Goal: Information Seeking & Learning: Find specific fact

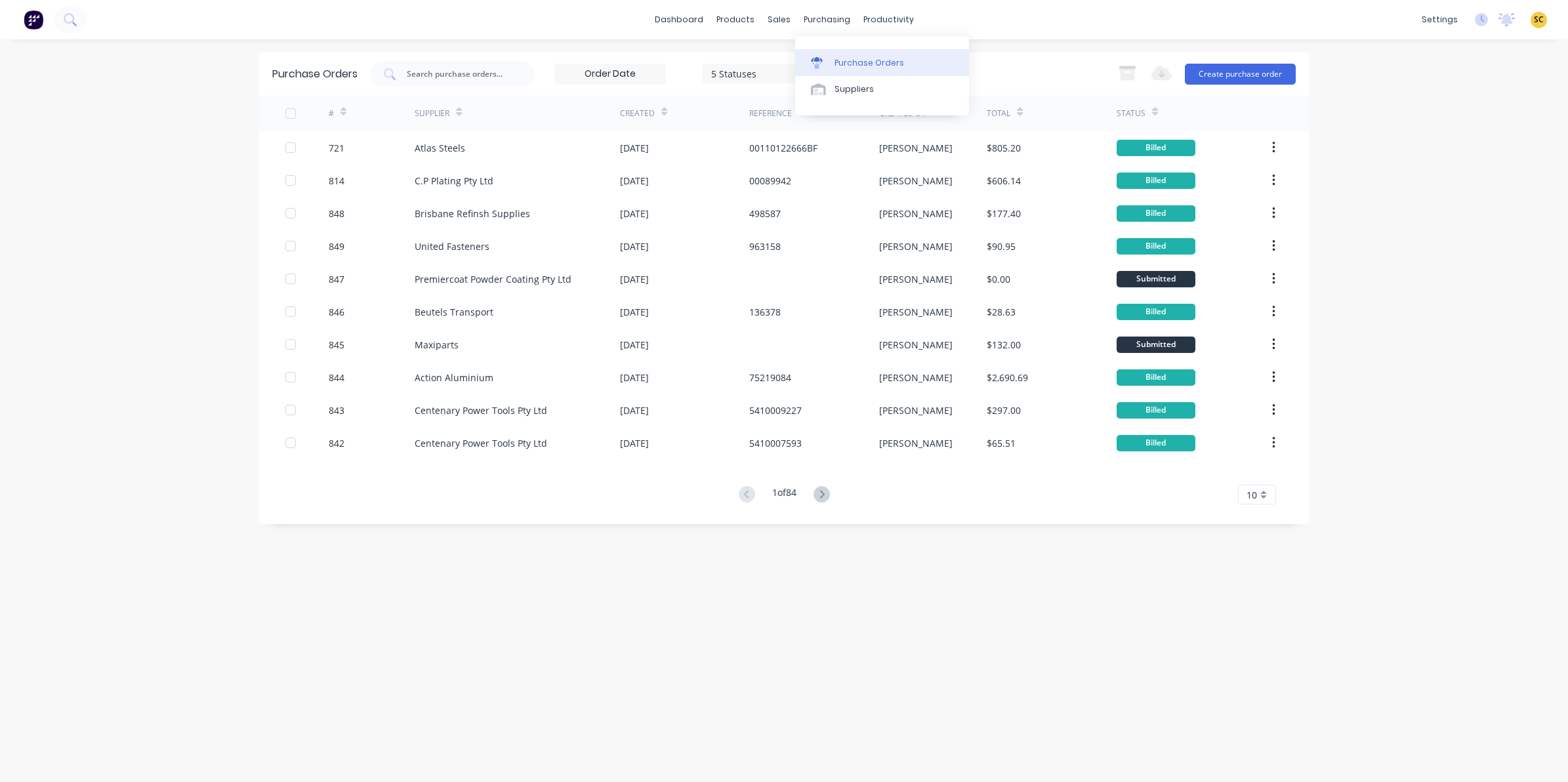
click at [857, 59] on div "Purchase Orders" at bounding box center [869, 62] width 70 height 11
click at [759, 62] on div "Product Catalogue" at bounding box center [793, 62] width 81 height 11
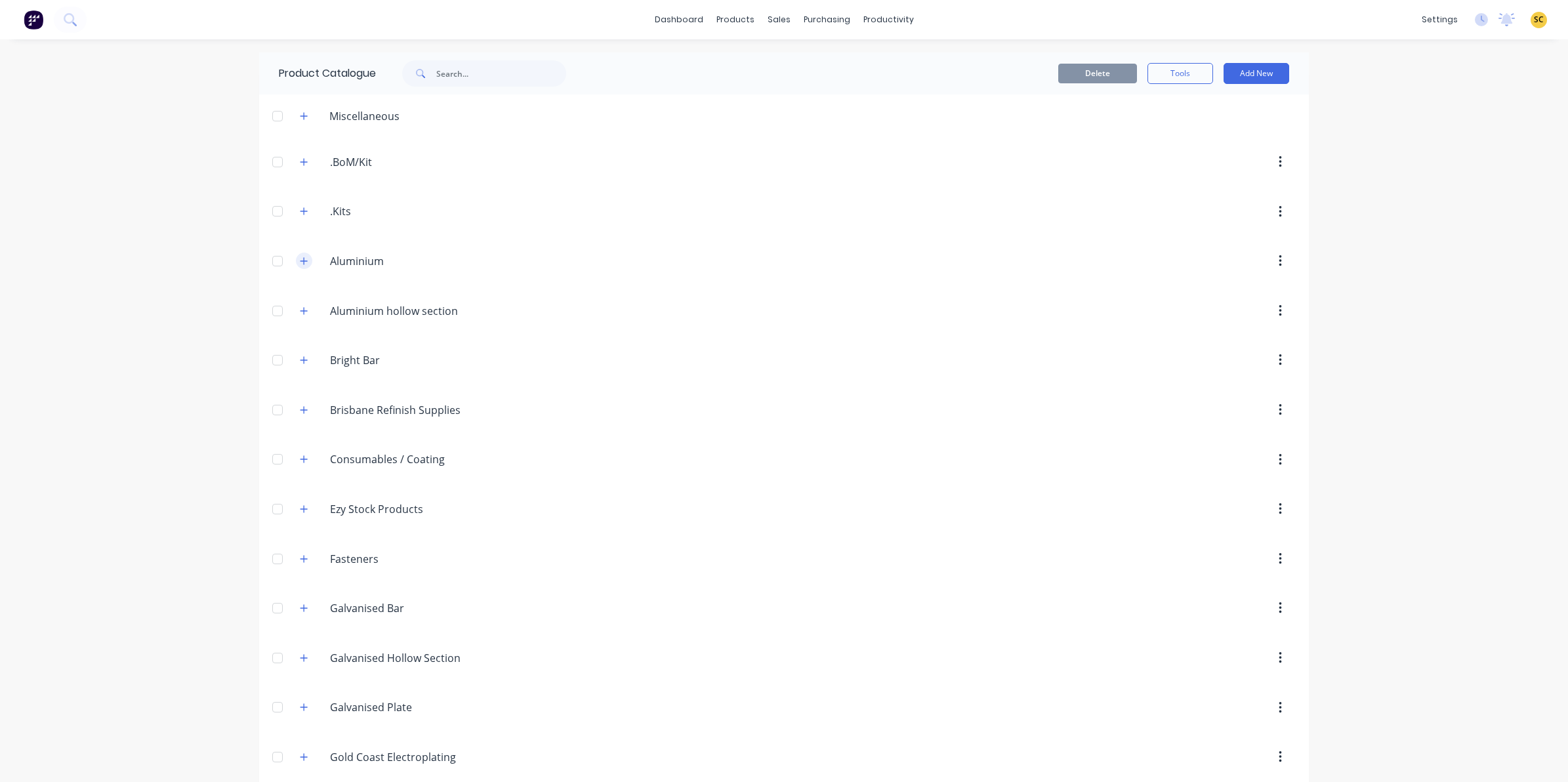
click at [300, 261] on icon "button" at bounding box center [304, 261] width 8 height 9
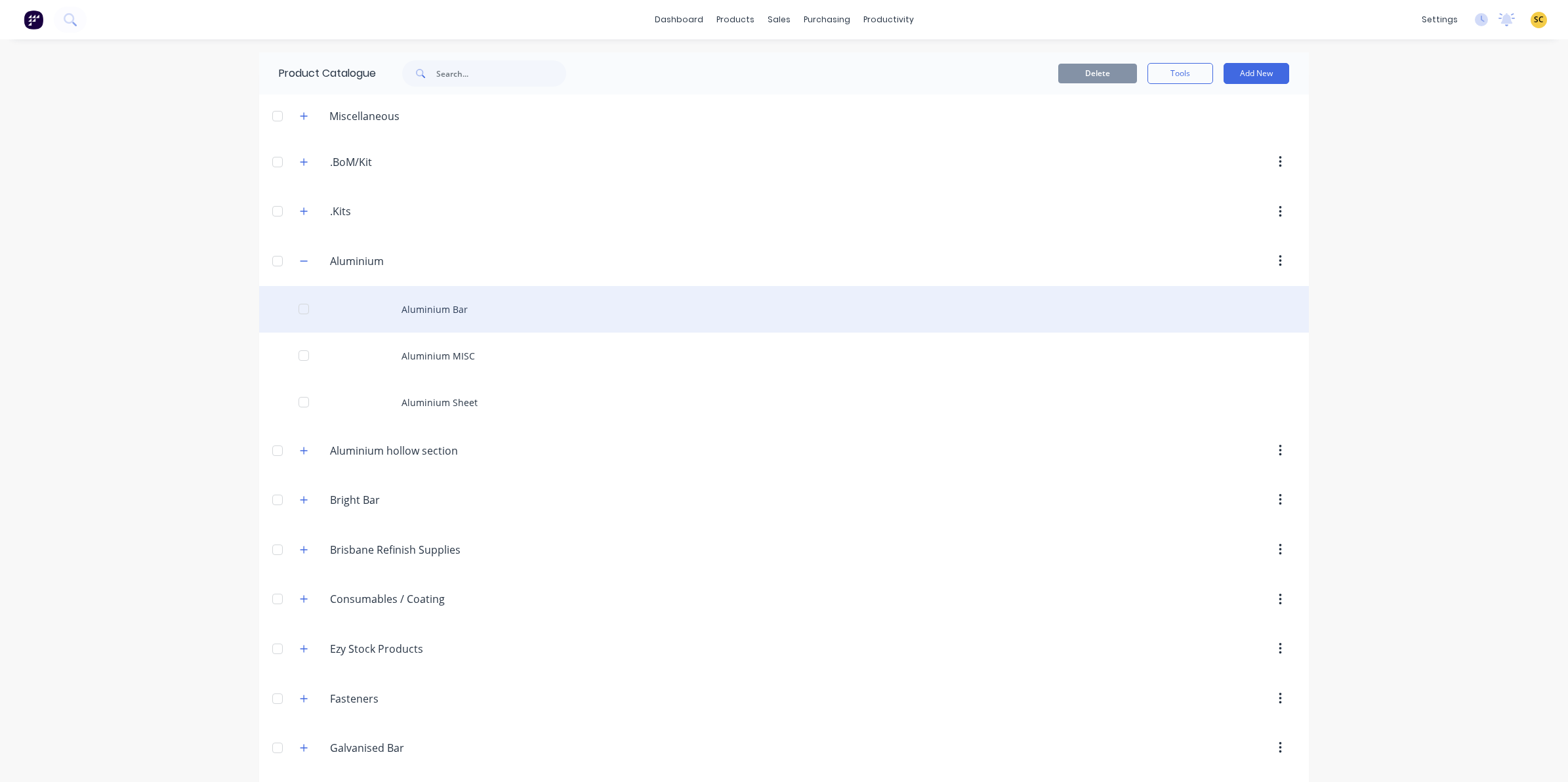
click at [448, 313] on div "Aluminium Bar" at bounding box center [784, 309] width 1050 height 47
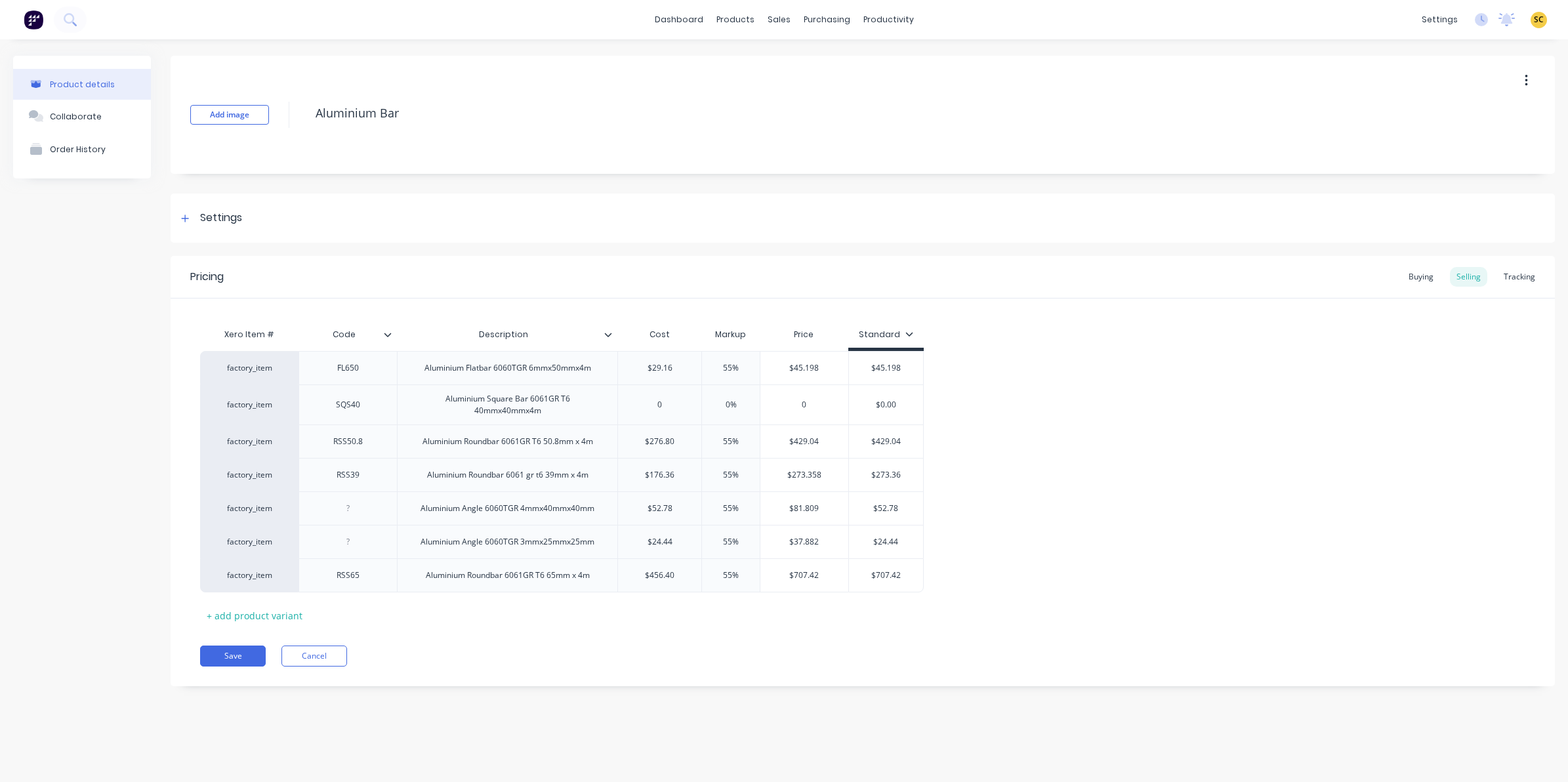
click at [584, 615] on div "Xero Item # Code Description Cost Markup Price Standard factory_item FL650 Alum…" at bounding box center [863, 473] width 1325 height 305
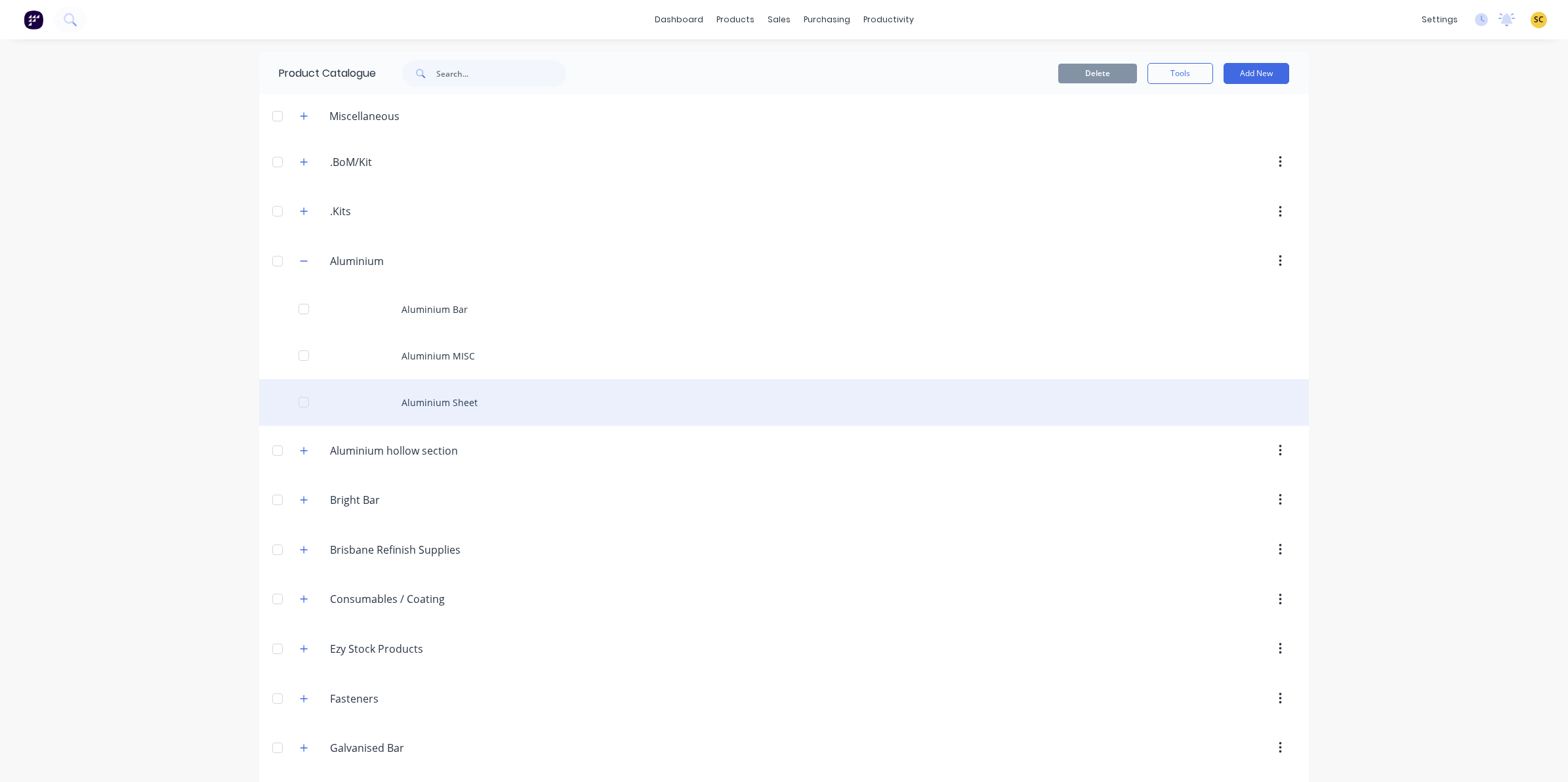
click at [497, 398] on div "Aluminium Sheet" at bounding box center [784, 402] width 1050 height 47
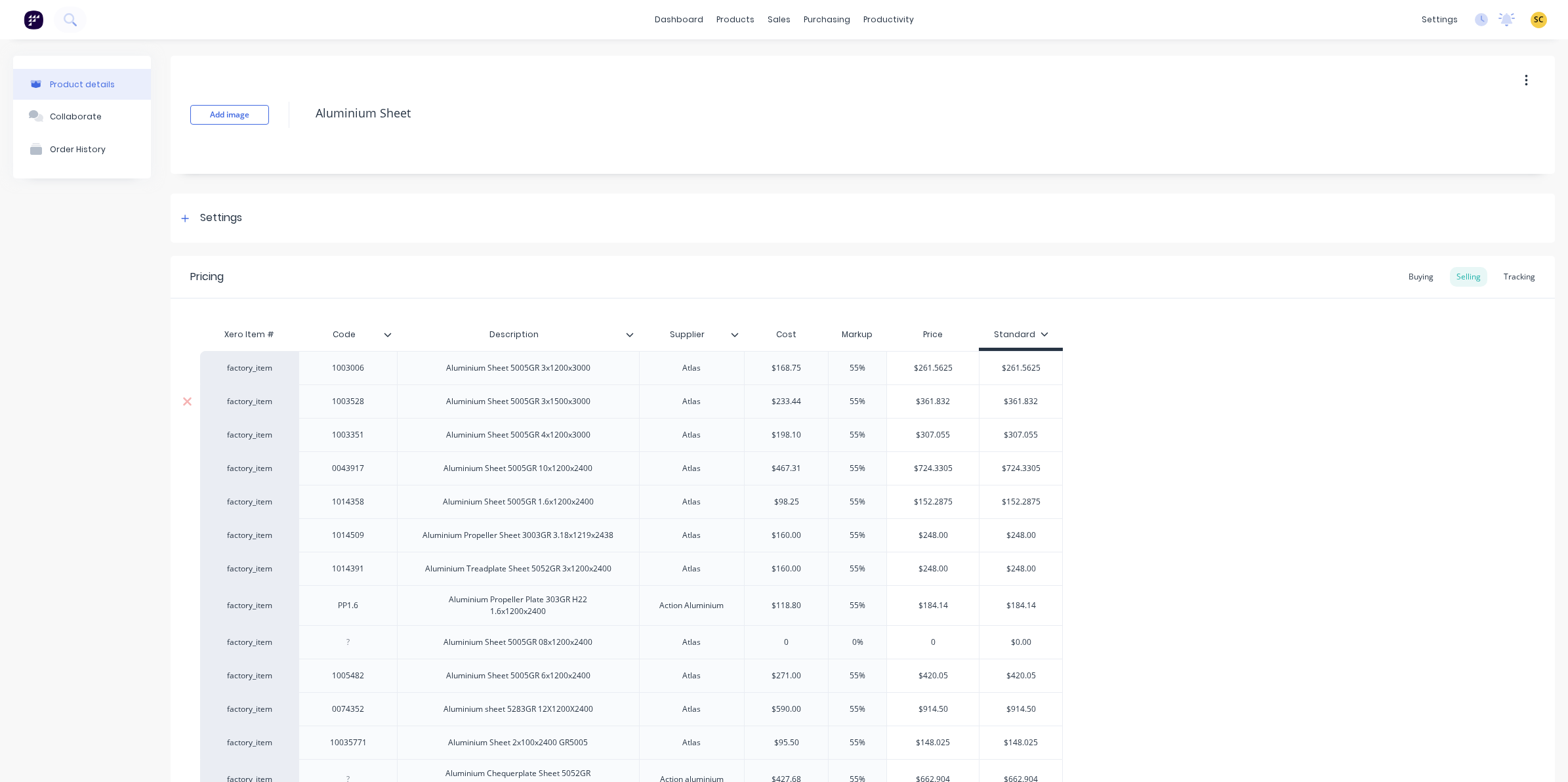
scroll to position [149, 0]
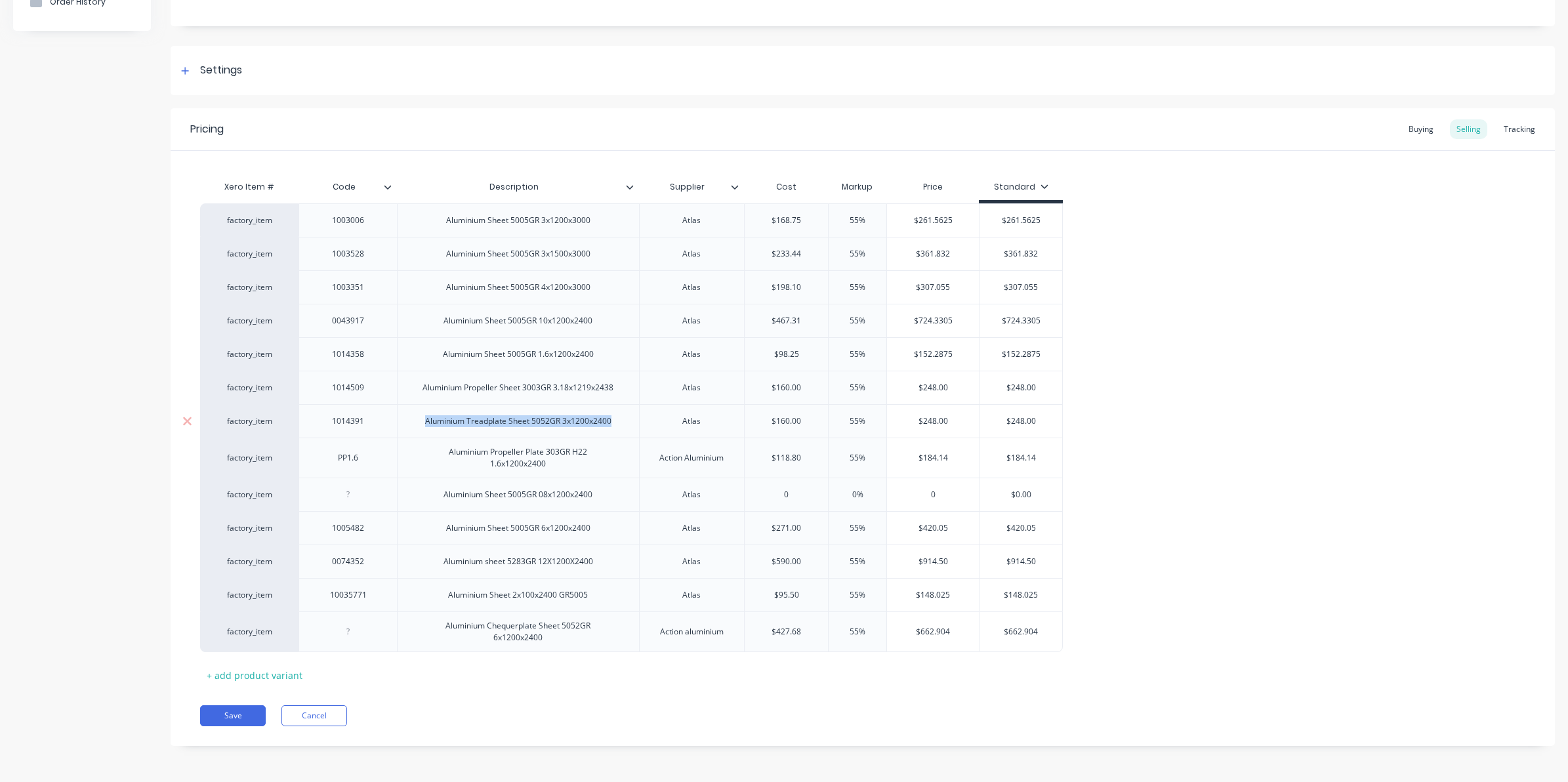
drag, startPoint x: 612, startPoint y: 419, endPoint x: 388, endPoint y: 414, distance: 224.1
click at [388, 414] on div "factory_item 1014391 Aluminium Treadplate Sheet 5052GR 3x1200x2400 Atlas $160.0…" at bounding box center [631, 421] width 863 height 34
copy div "Aluminium Treadplate Sheet 5052GR 3x1200x2400"
type textarea "x"
